Goal: Obtain resource: Obtain resource

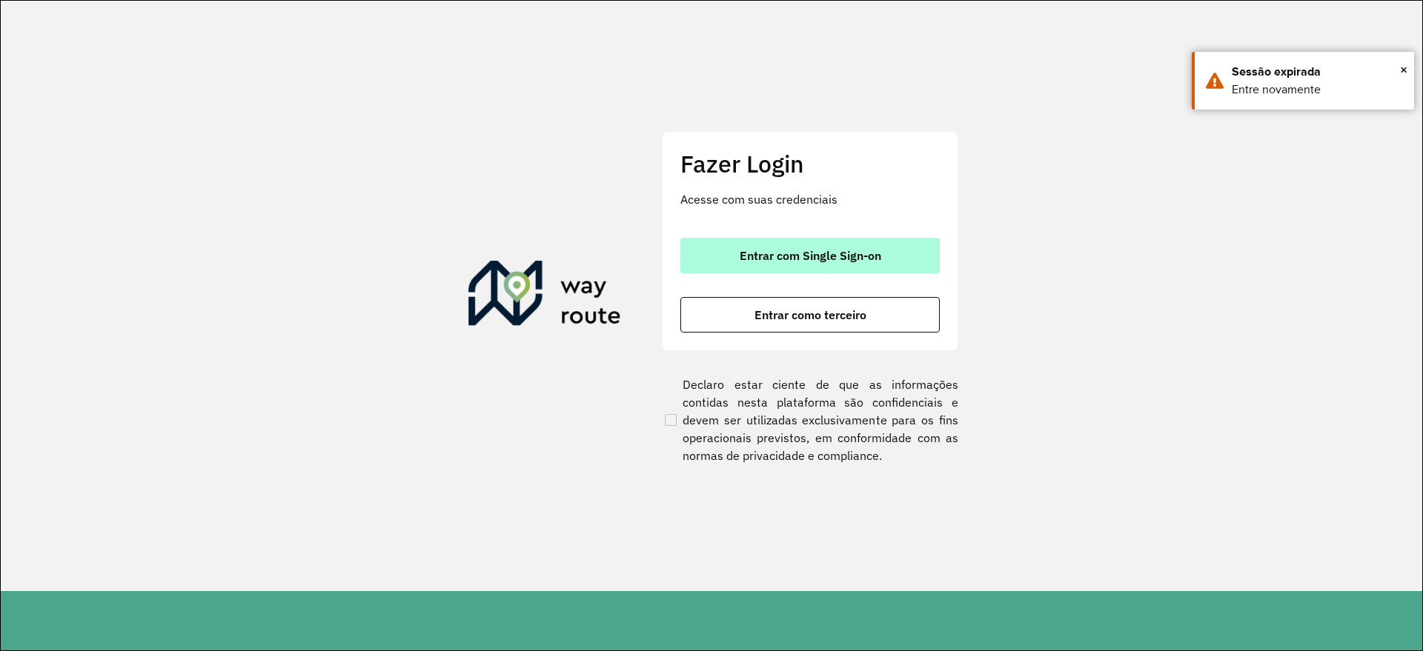
click at [783, 257] on span "Entrar com Single Sign-on" at bounding box center [811, 256] width 142 height 12
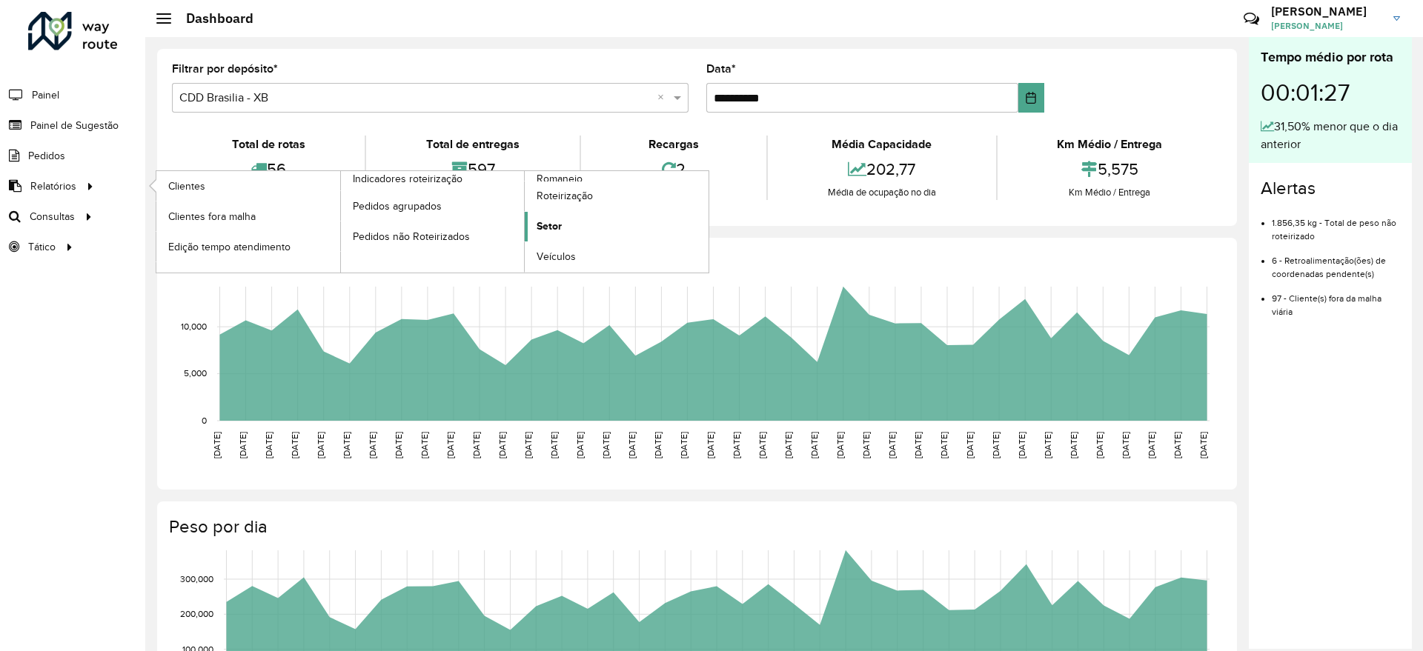
click at [550, 225] on span "Setor" at bounding box center [549, 227] width 25 height 16
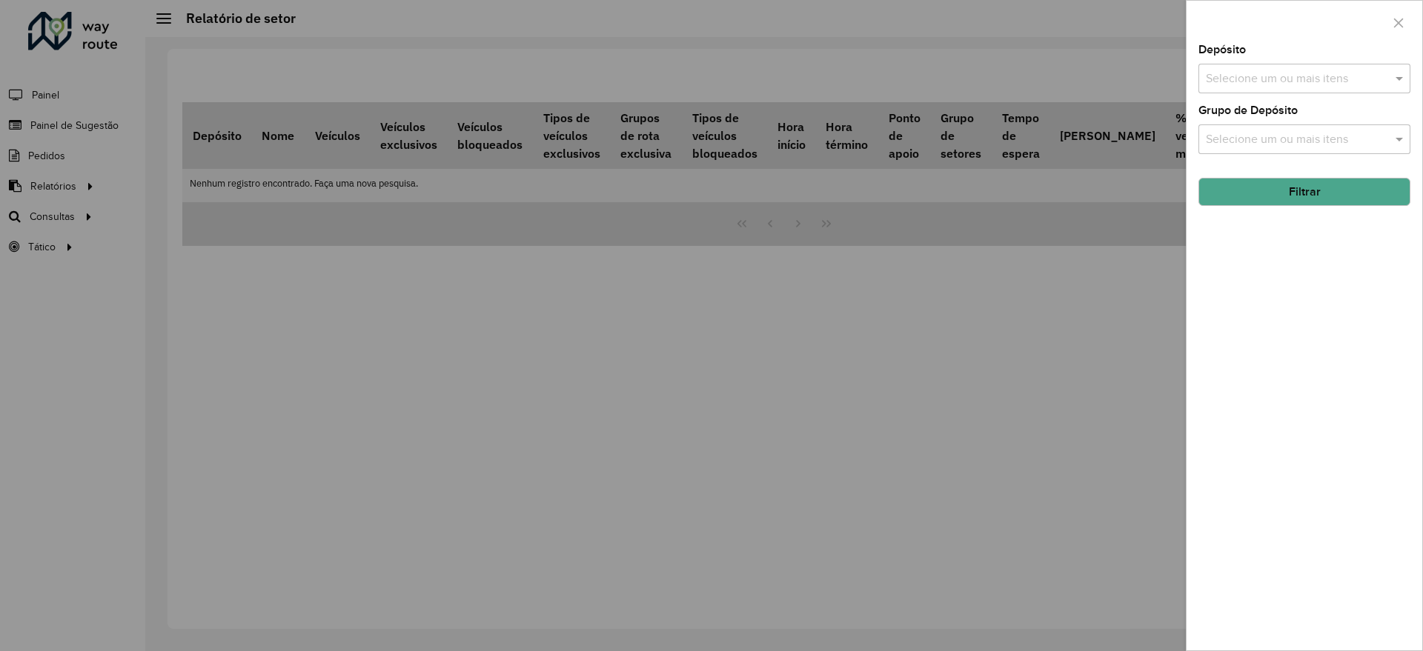
click at [1247, 82] on input "text" at bounding box center [1297, 79] width 190 height 18
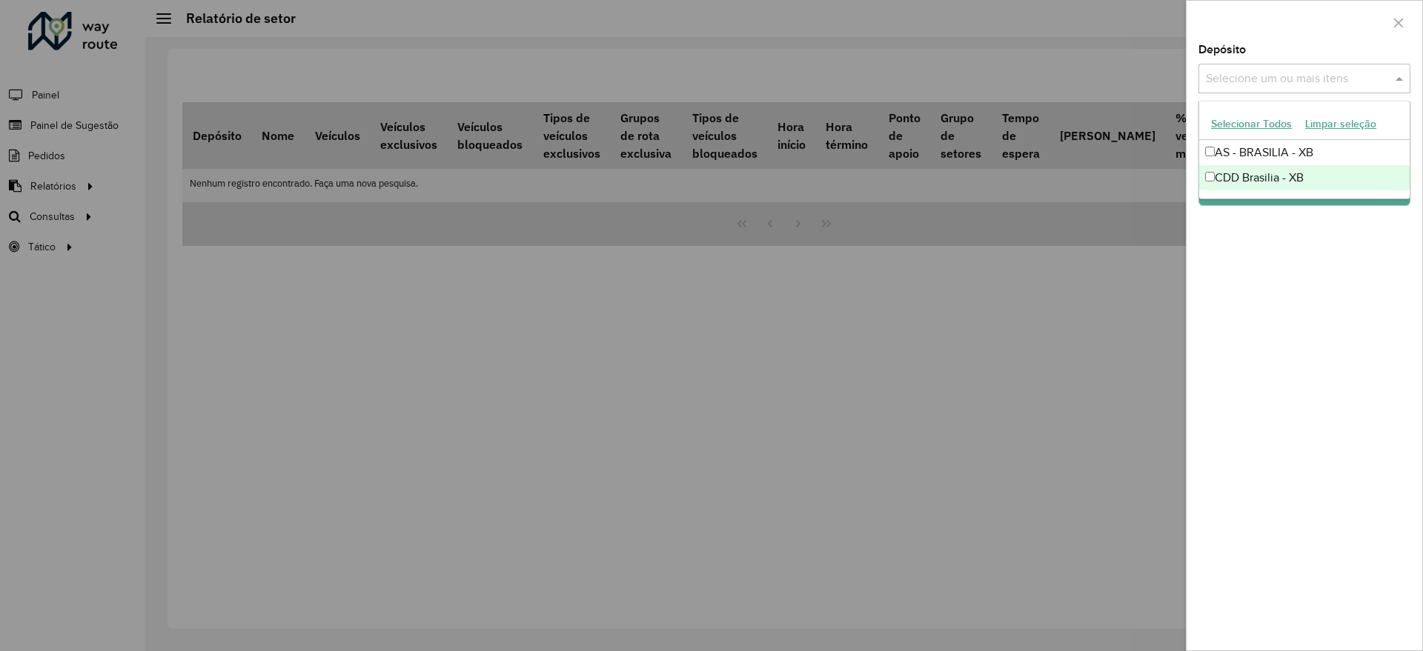
click at [1261, 176] on div "CDD Brasilia - XB" at bounding box center [1304, 177] width 210 height 25
click at [1319, 288] on div "Depósito Selecione um ou mais itens CDD Brasilia - XB × × Grupo de Depósito Sel…" at bounding box center [1305, 347] width 236 height 606
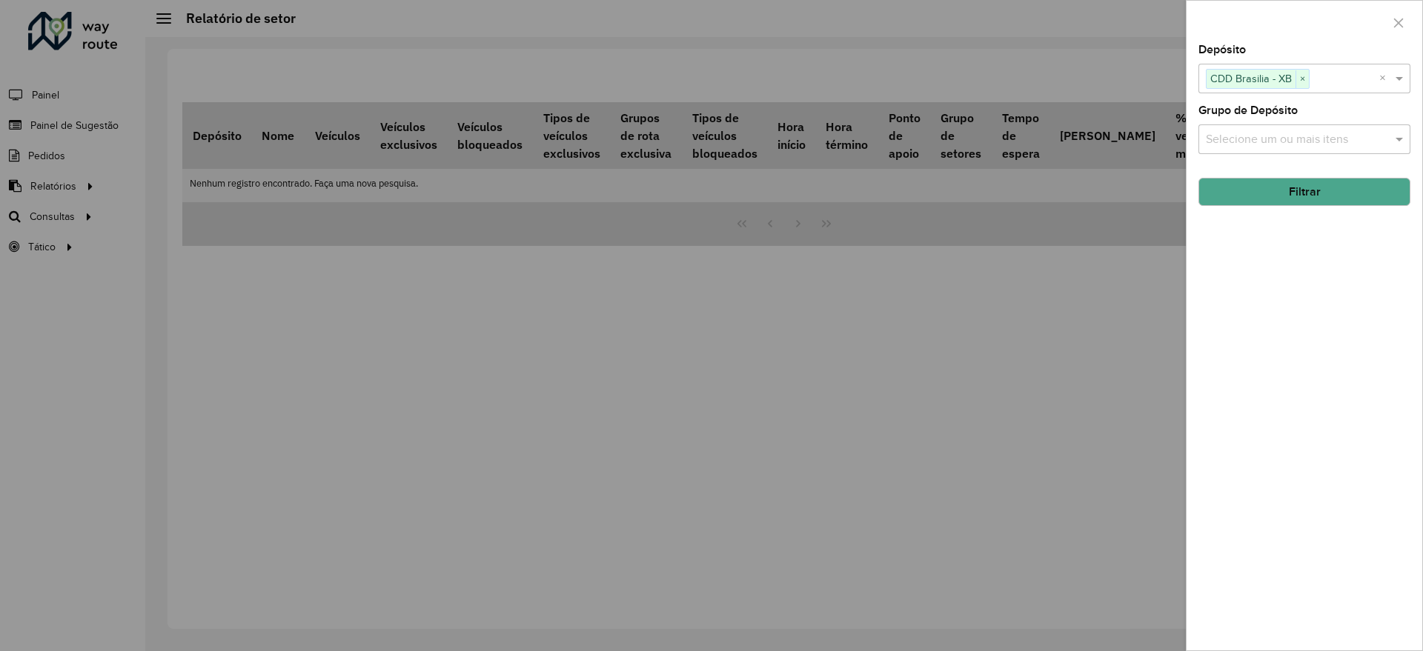
click at [1322, 192] on button "Filtrar" at bounding box center [1304, 192] width 212 height 28
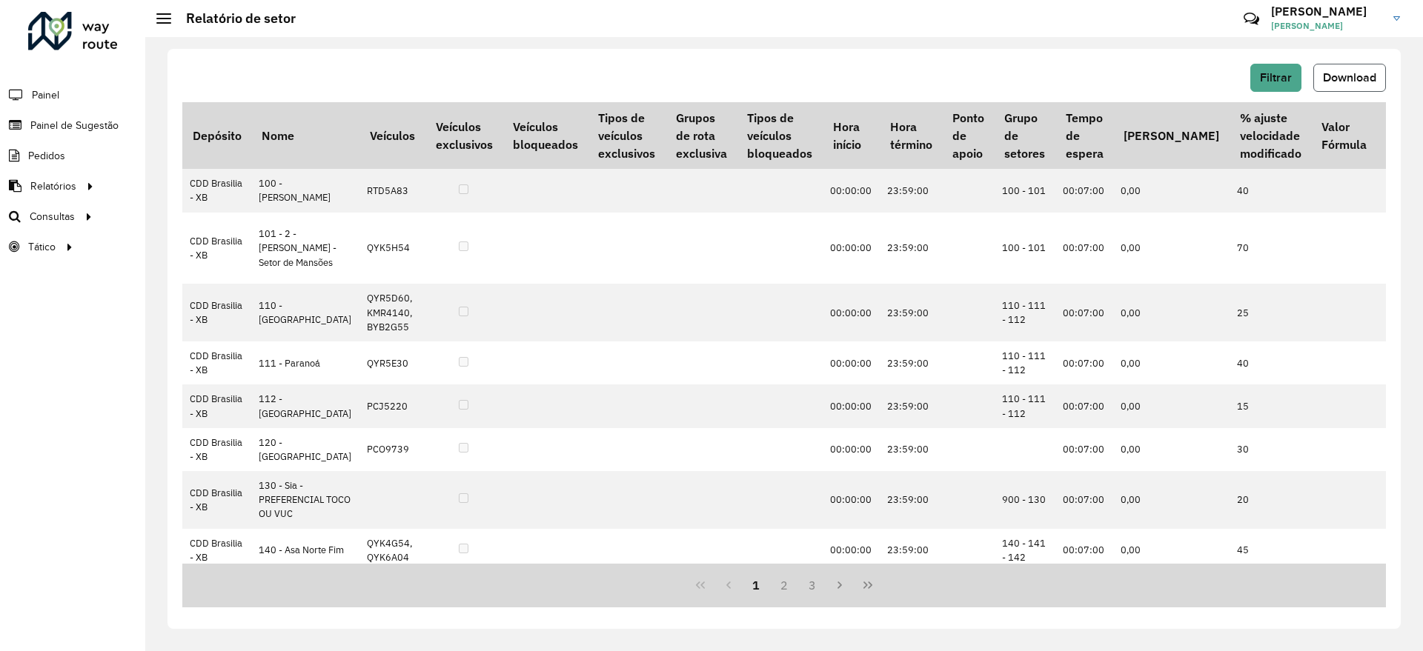
click at [1345, 70] on button "Download" at bounding box center [1349, 78] width 73 height 28
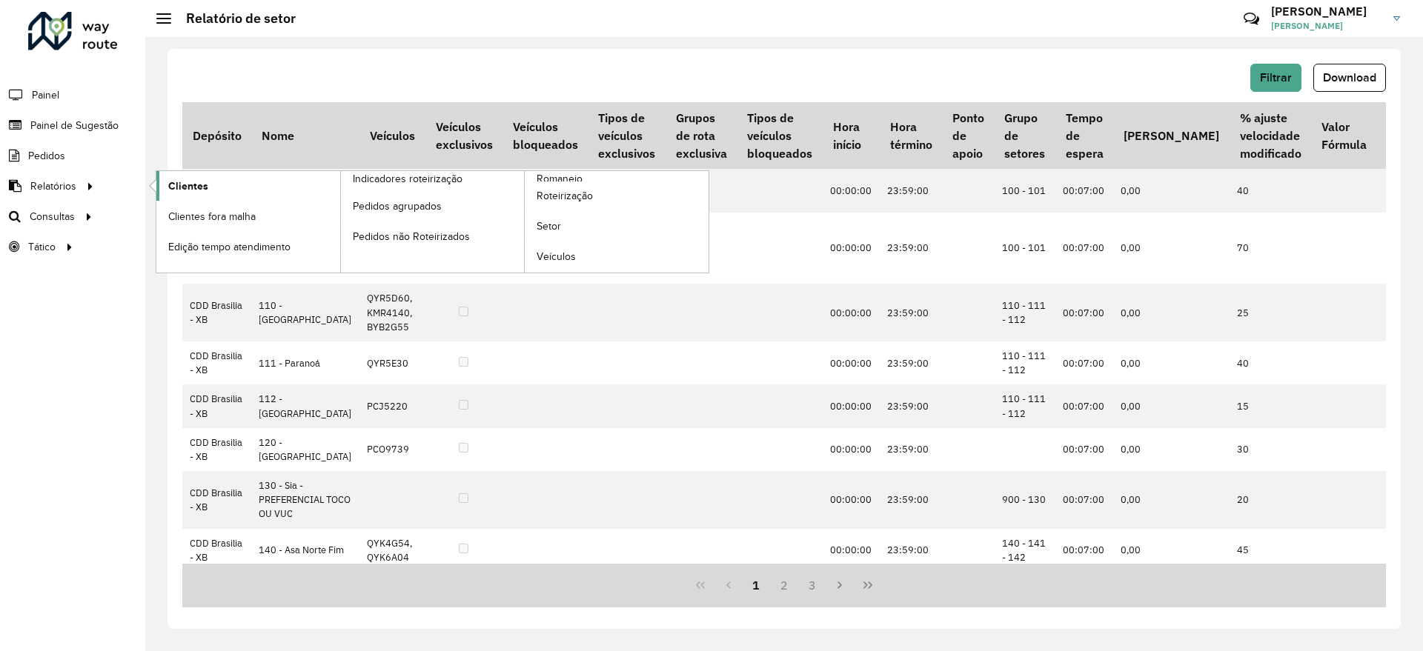
click at [175, 185] on span "Clientes" at bounding box center [188, 187] width 40 height 16
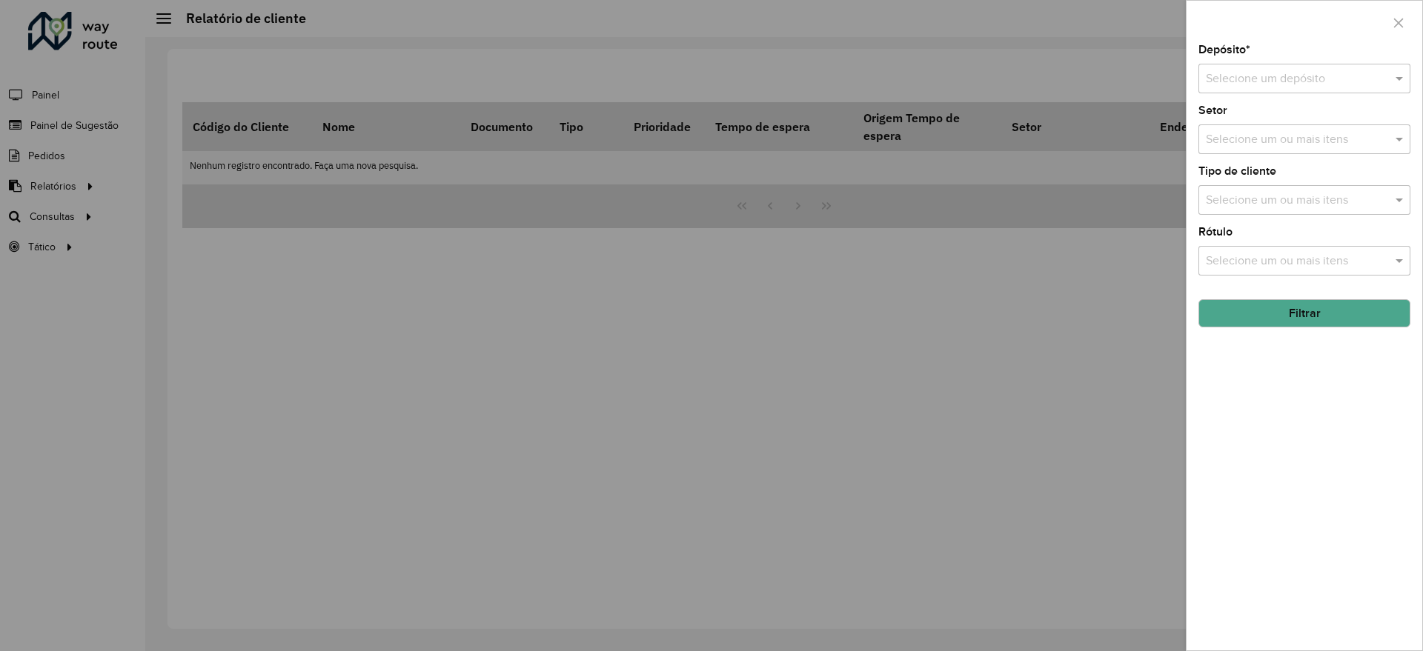
click at [1304, 75] on input "text" at bounding box center [1290, 79] width 168 height 18
click at [1269, 142] on span "CDD Brasilia - XB" at bounding box center [1249, 146] width 89 height 13
click at [1399, 204] on span at bounding box center [1401, 200] width 19 height 18
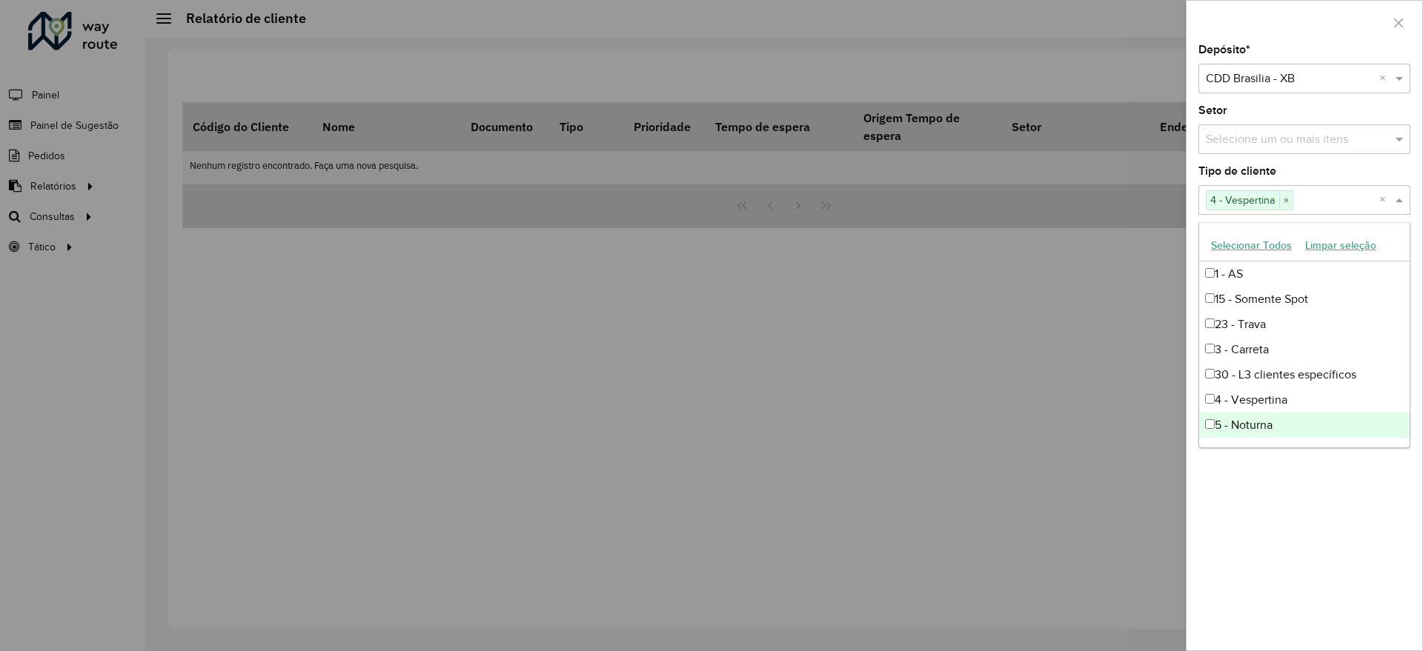
click at [1327, 480] on div "Depósito * Selecione um depósito × CDD Brasilia - XB × Setor Selecione um ou ma…" at bounding box center [1305, 347] width 236 height 606
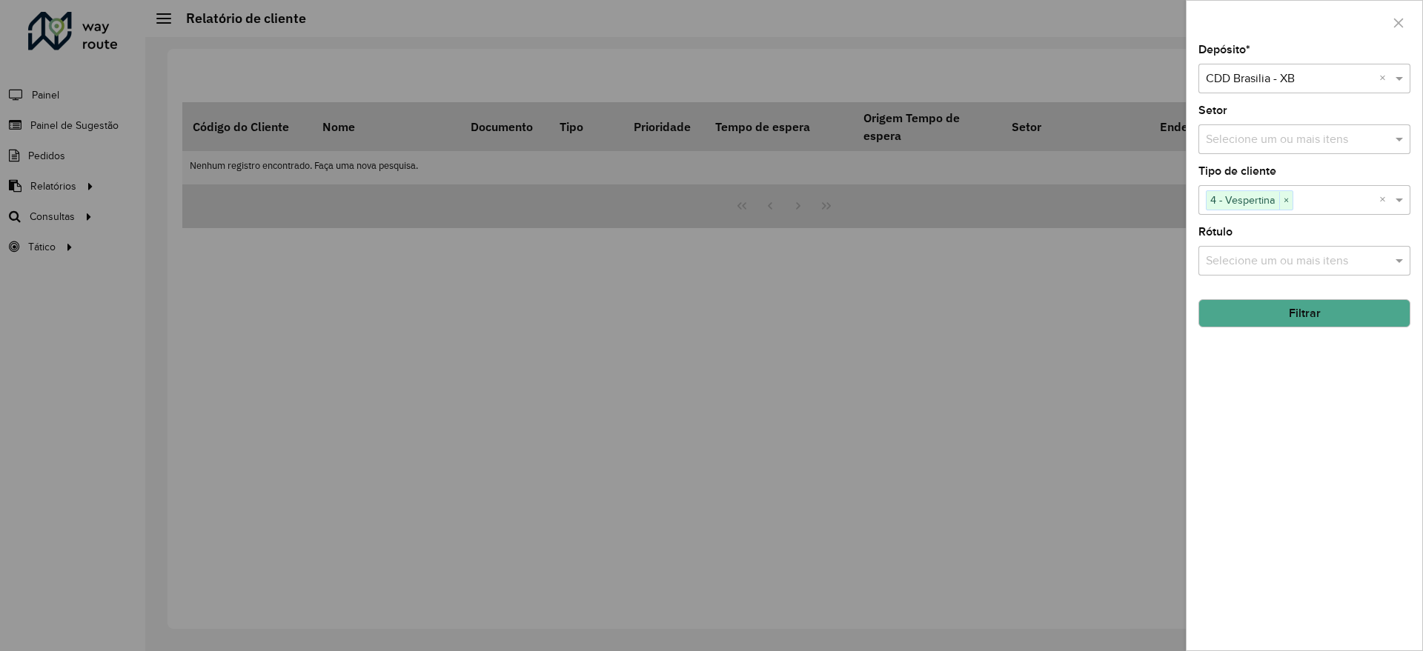
click at [1322, 321] on button "Filtrar" at bounding box center [1304, 313] width 212 height 28
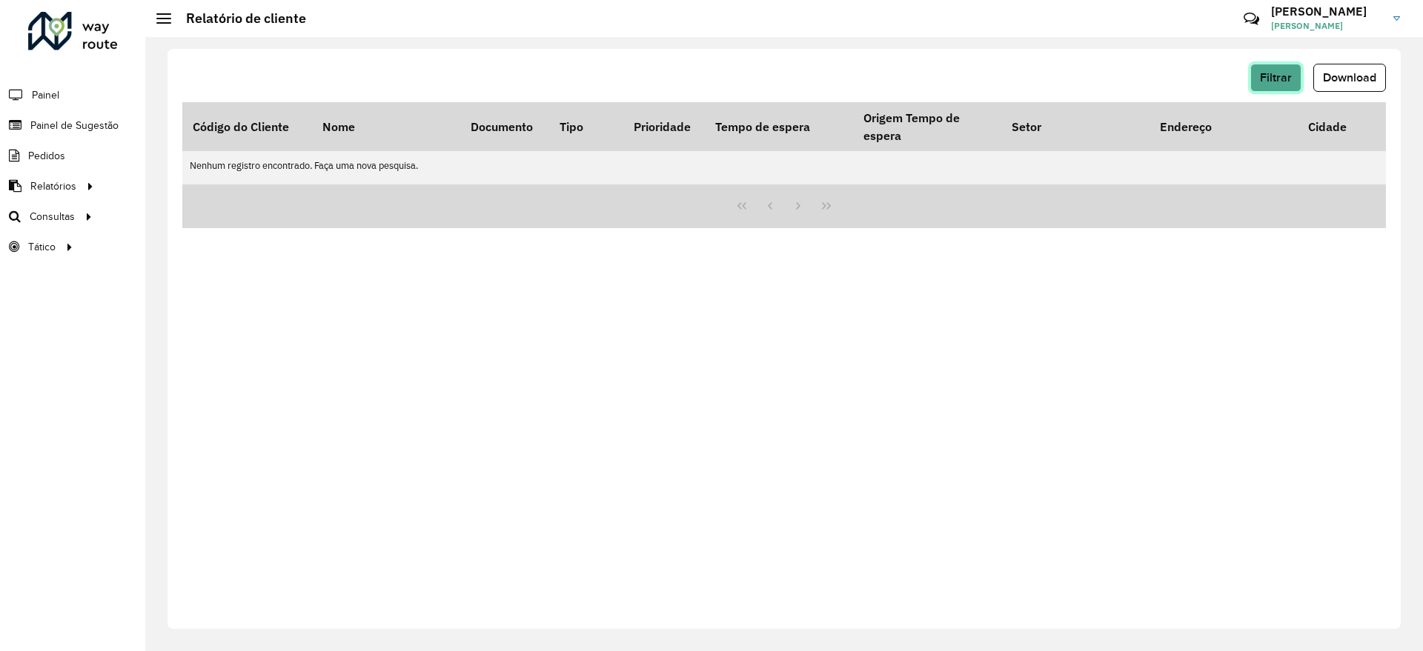
click at [1267, 76] on span "Filtrar" at bounding box center [1276, 77] width 32 height 13
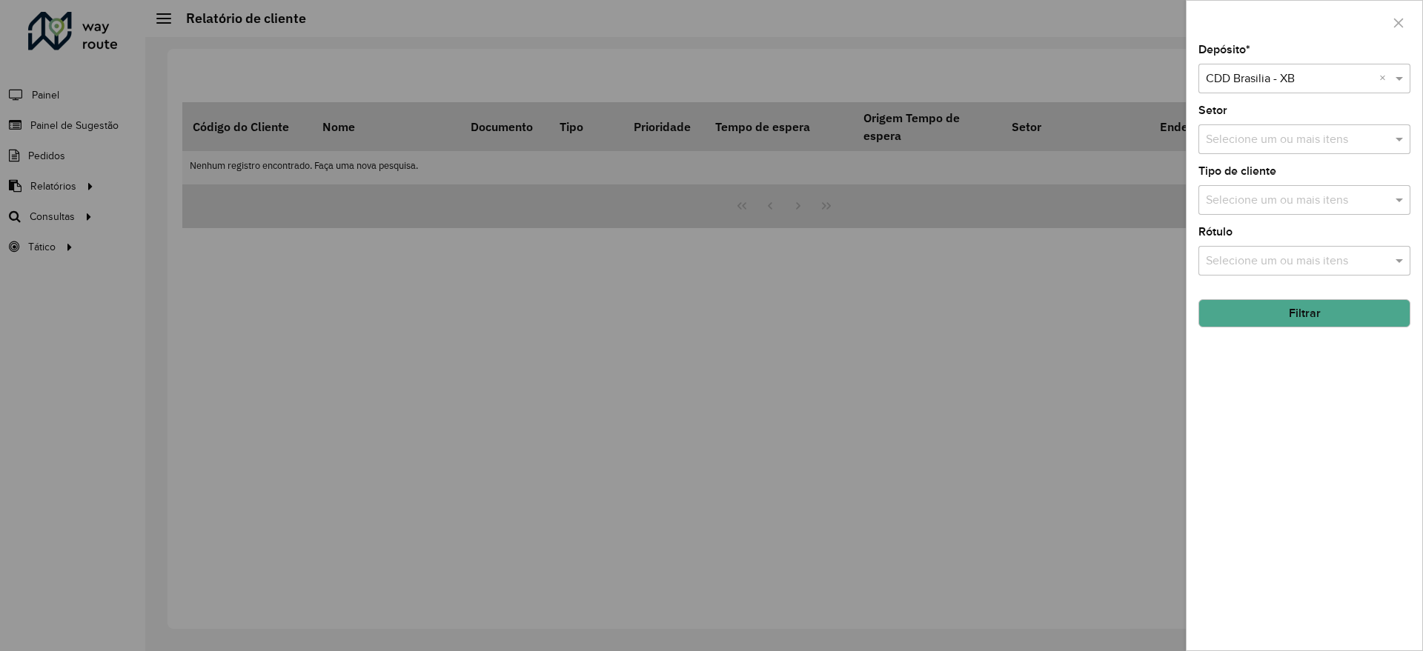
click at [1344, 310] on button "Filtrar" at bounding box center [1304, 313] width 212 height 28
